Goal: Use online tool/utility: Utilize a website feature to perform a specific function

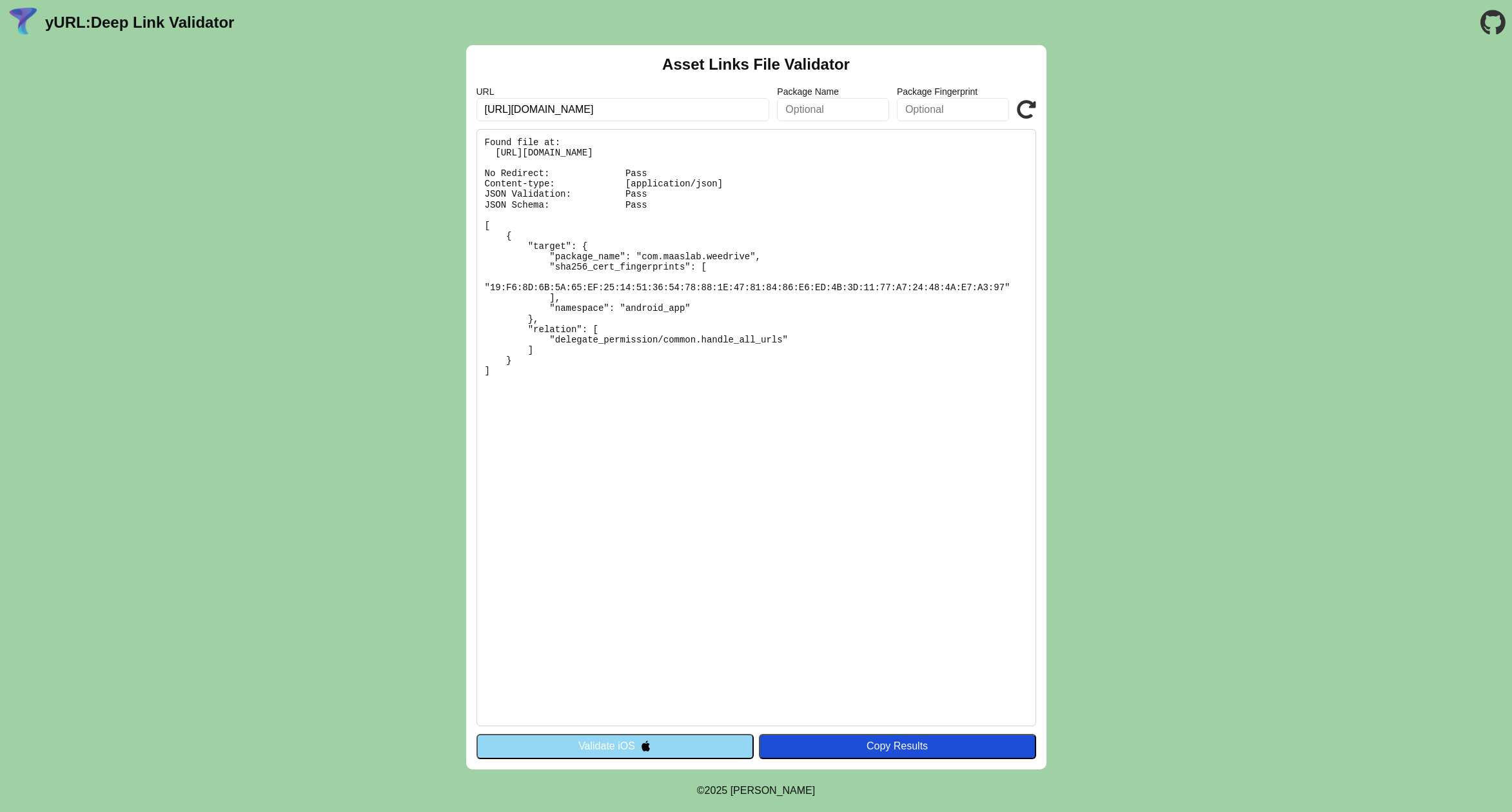
click at [641, 751] on img at bounding box center [646, 746] width 11 height 11
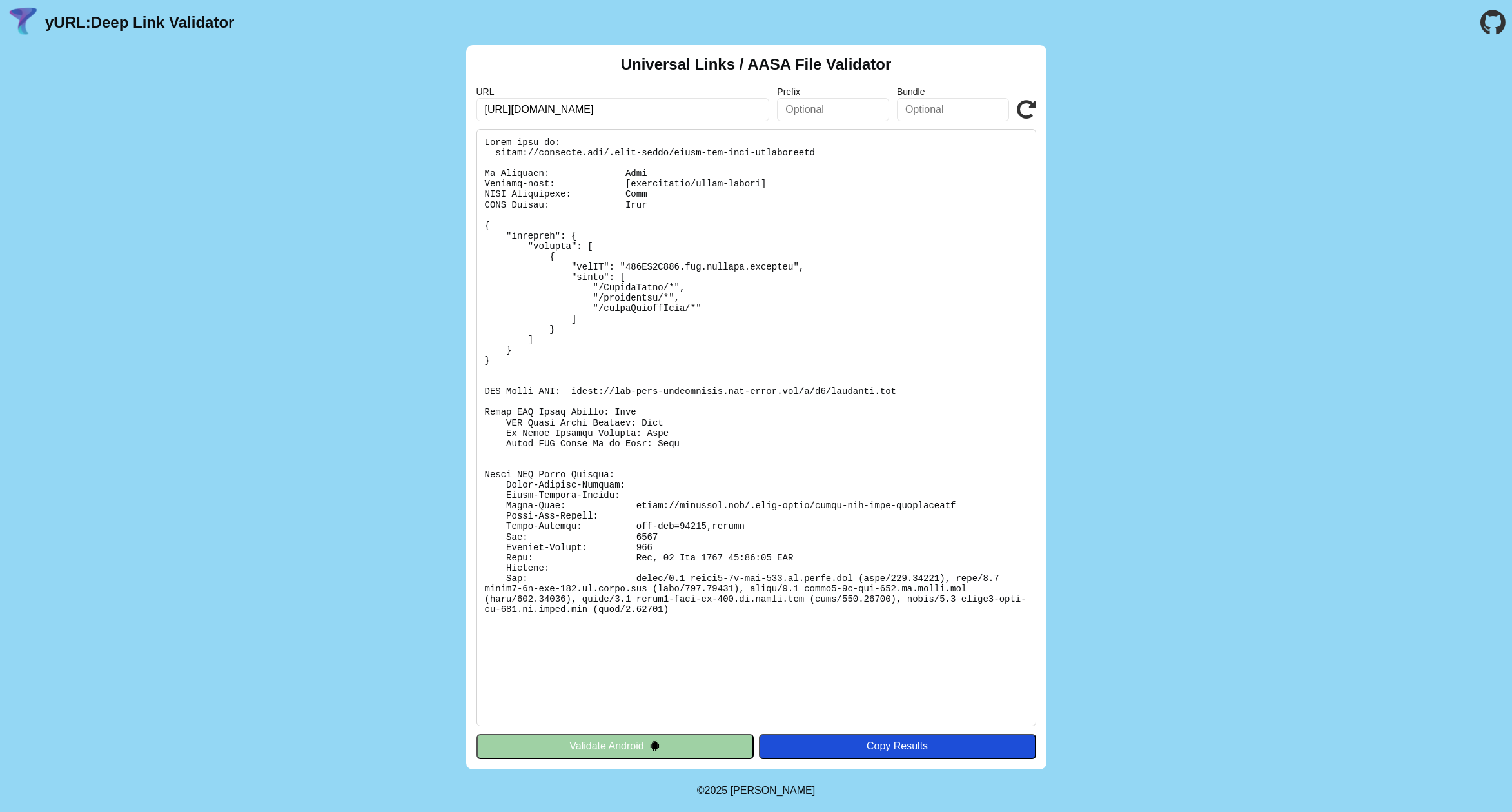
click at [642, 754] on button "Validate Android" at bounding box center [615, 746] width 277 height 25
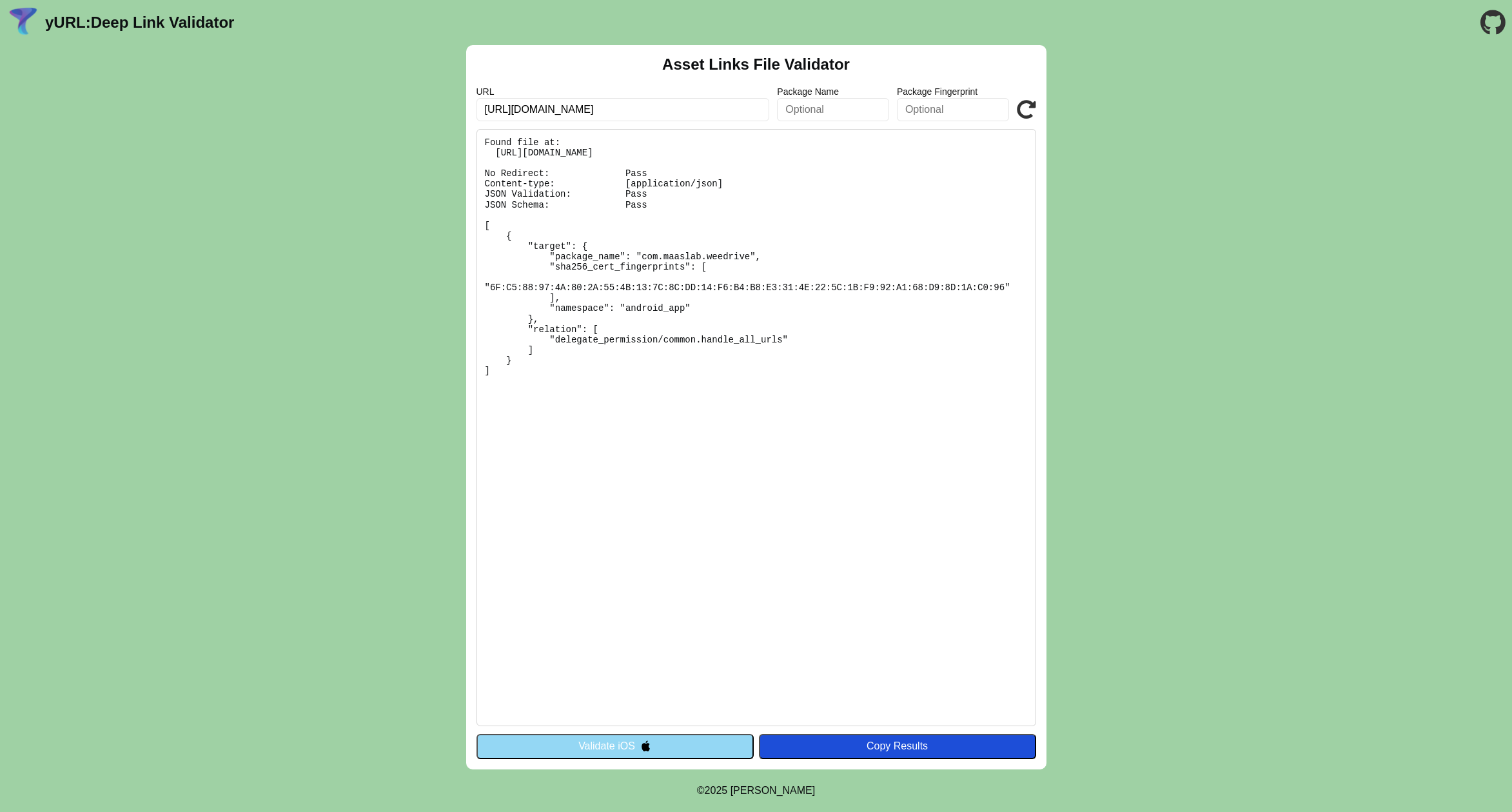
click at [642, 754] on button "Validate iOS" at bounding box center [615, 746] width 277 height 25
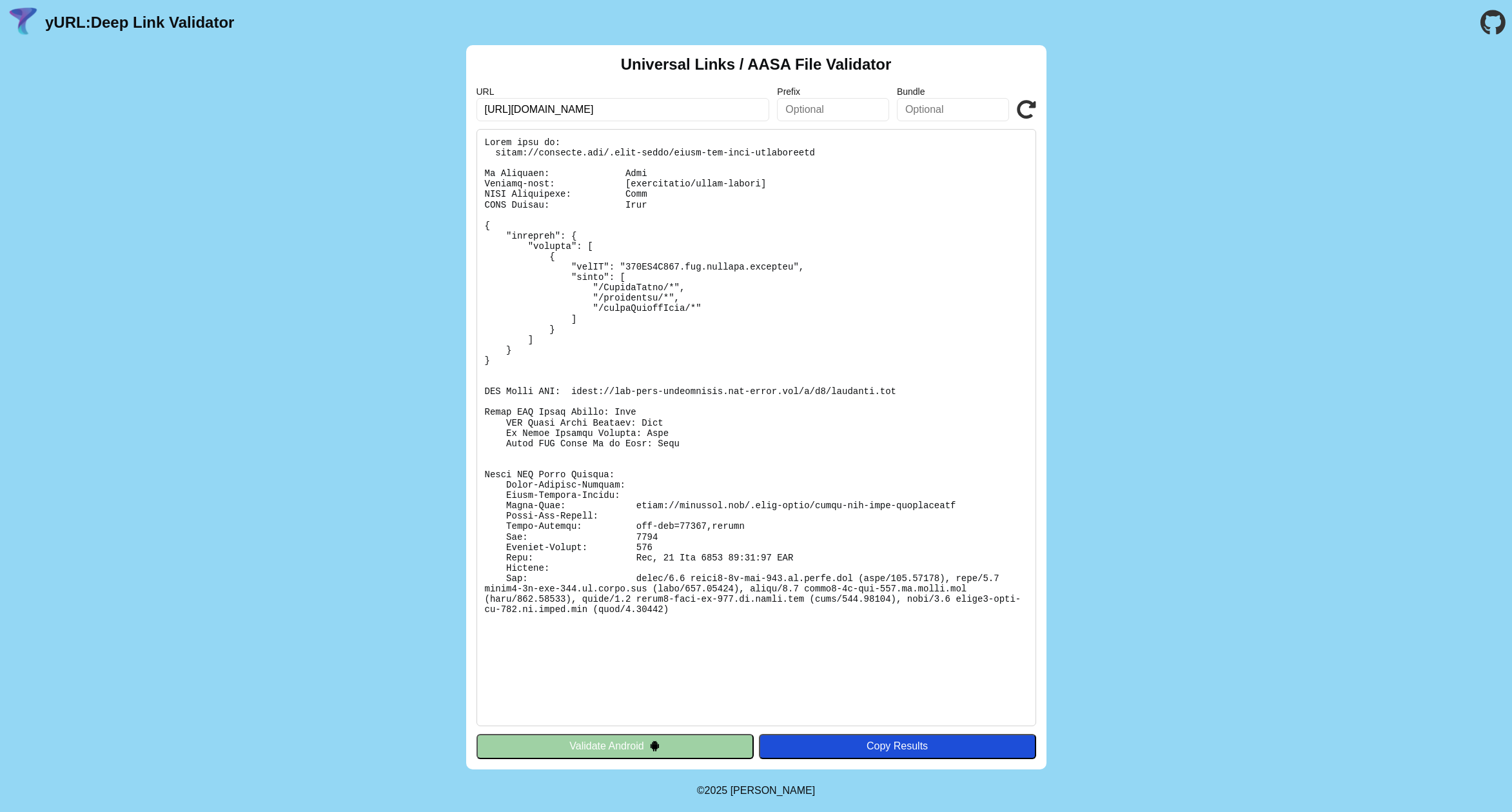
click at [638, 746] on button "Validate Android" at bounding box center [615, 746] width 277 height 25
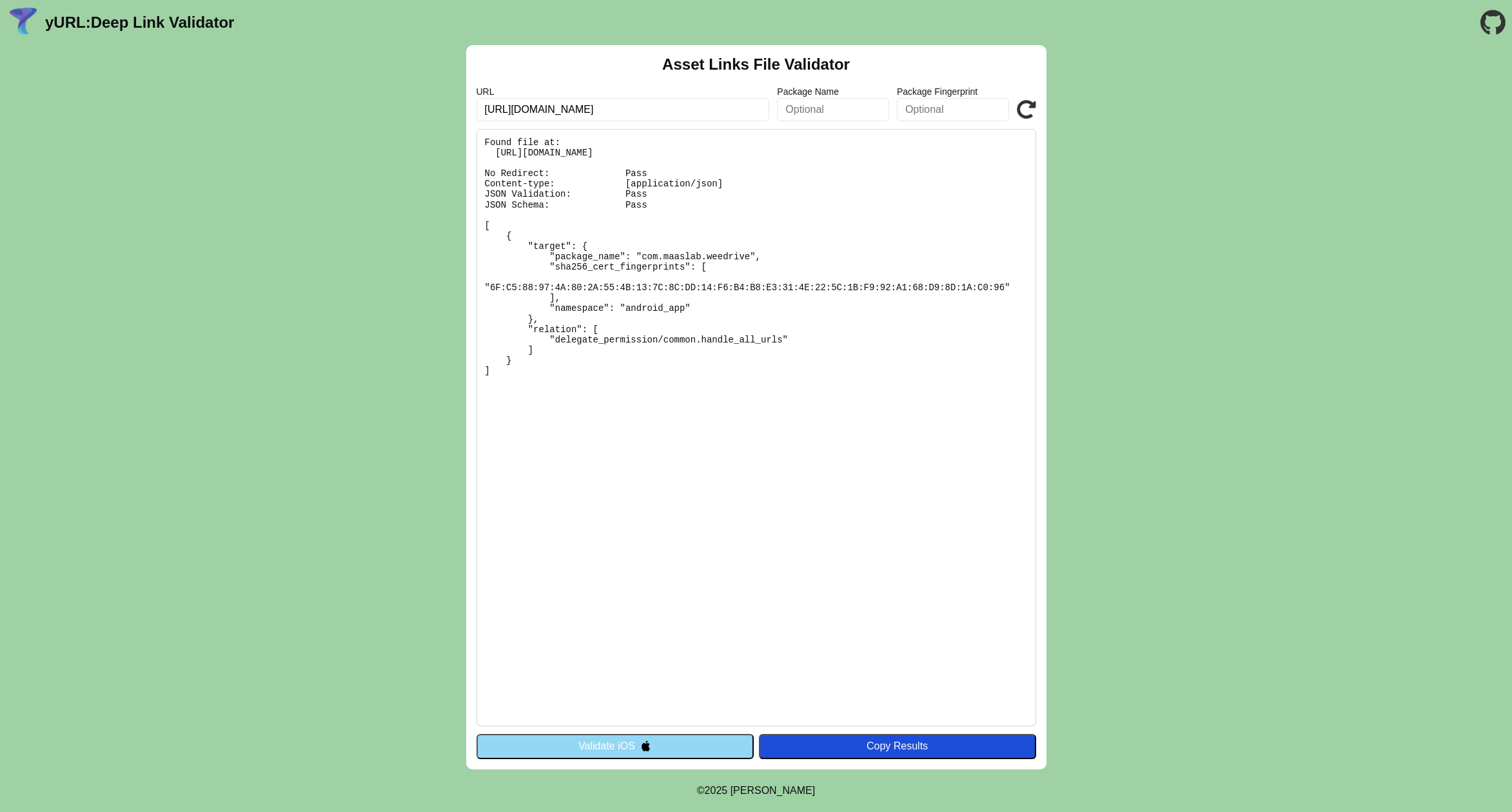
click at [638, 746] on button "Validate iOS" at bounding box center [615, 746] width 277 height 25
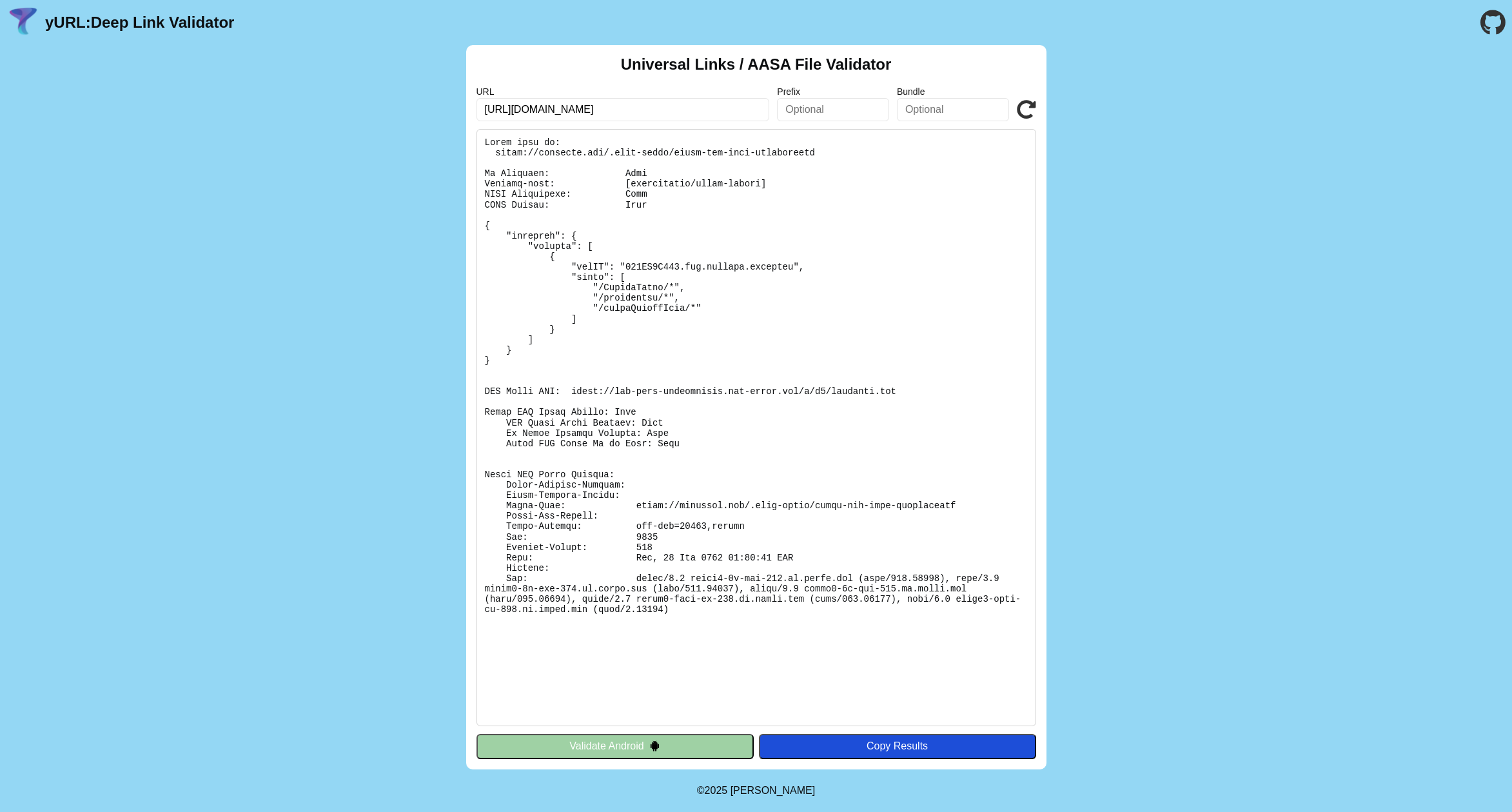
click at [638, 746] on button "Validate Android" at bounding box center [615, 746] width 277 height 25
